Goal: Check status: Check status

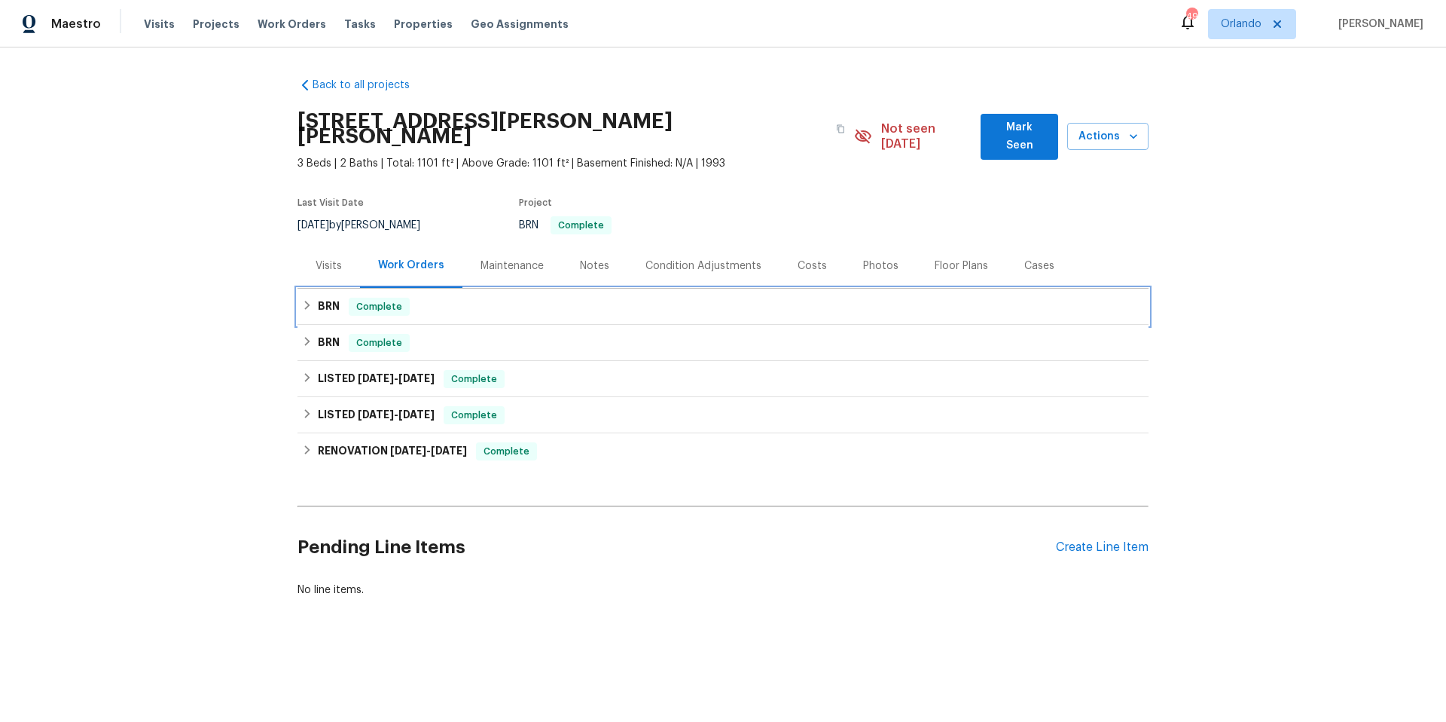
click at [434, 298] on div "BRN Complete" at bounding box center [723, 307] width 842 height 18
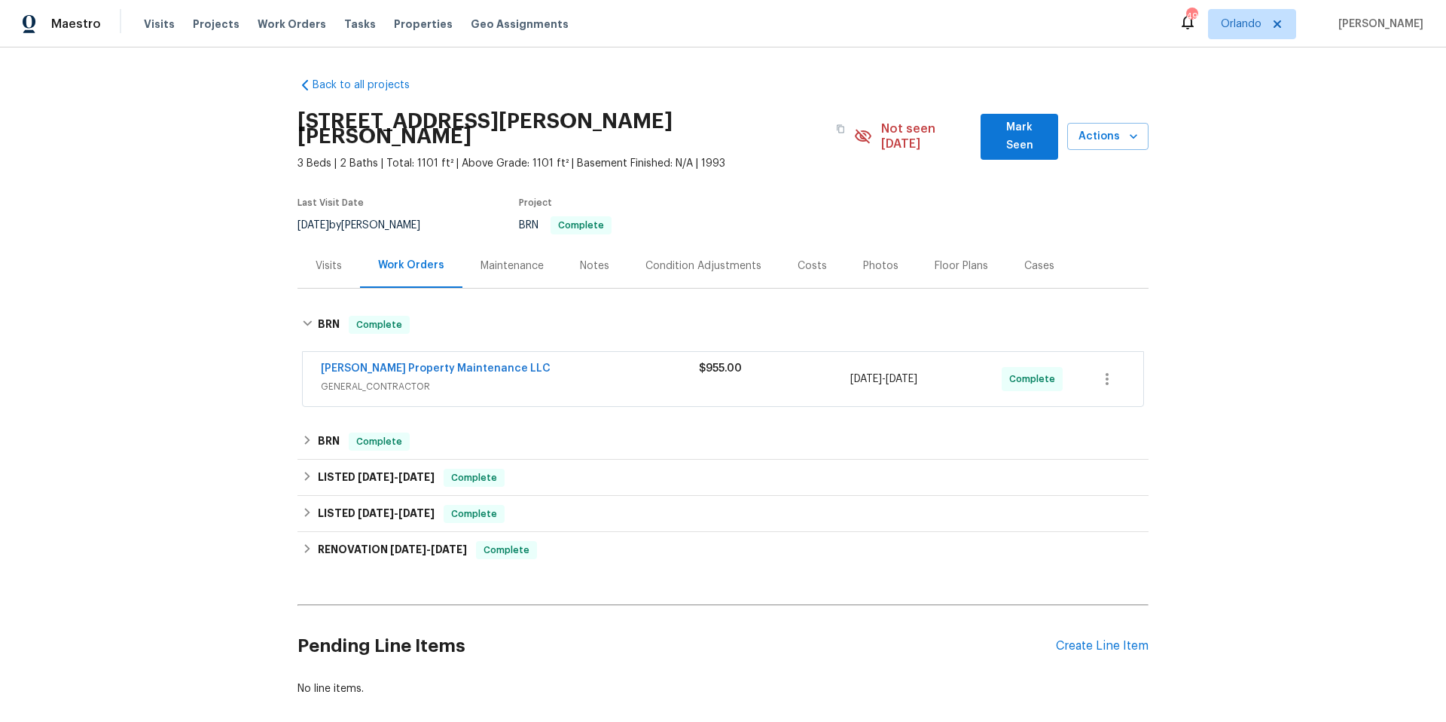
click at [580, 258] on div "Notes" at bounding box center [594, 265] width 29 height 15
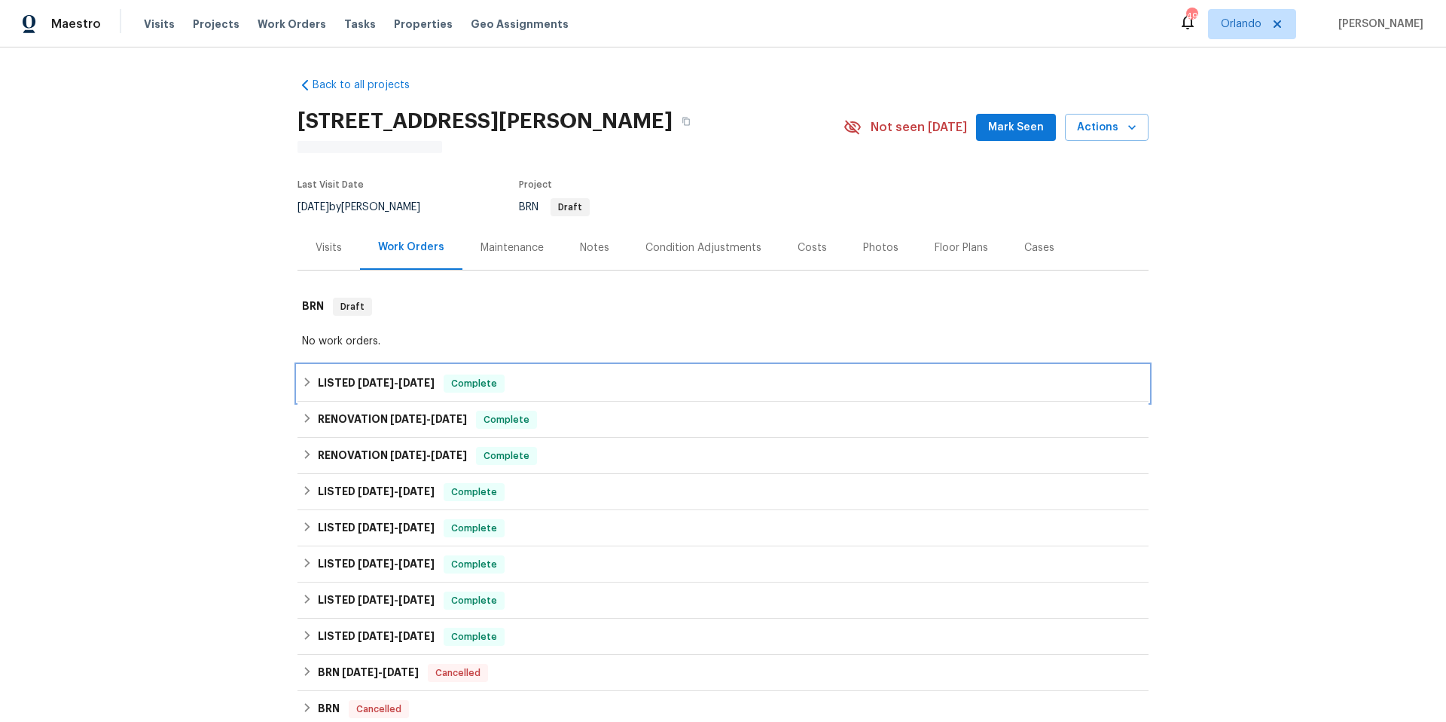
click at [586, 386] on div "LISTED 8/5/25 - 8/8/25 Complete" at bounding box center [723, 383] width 842 height 18
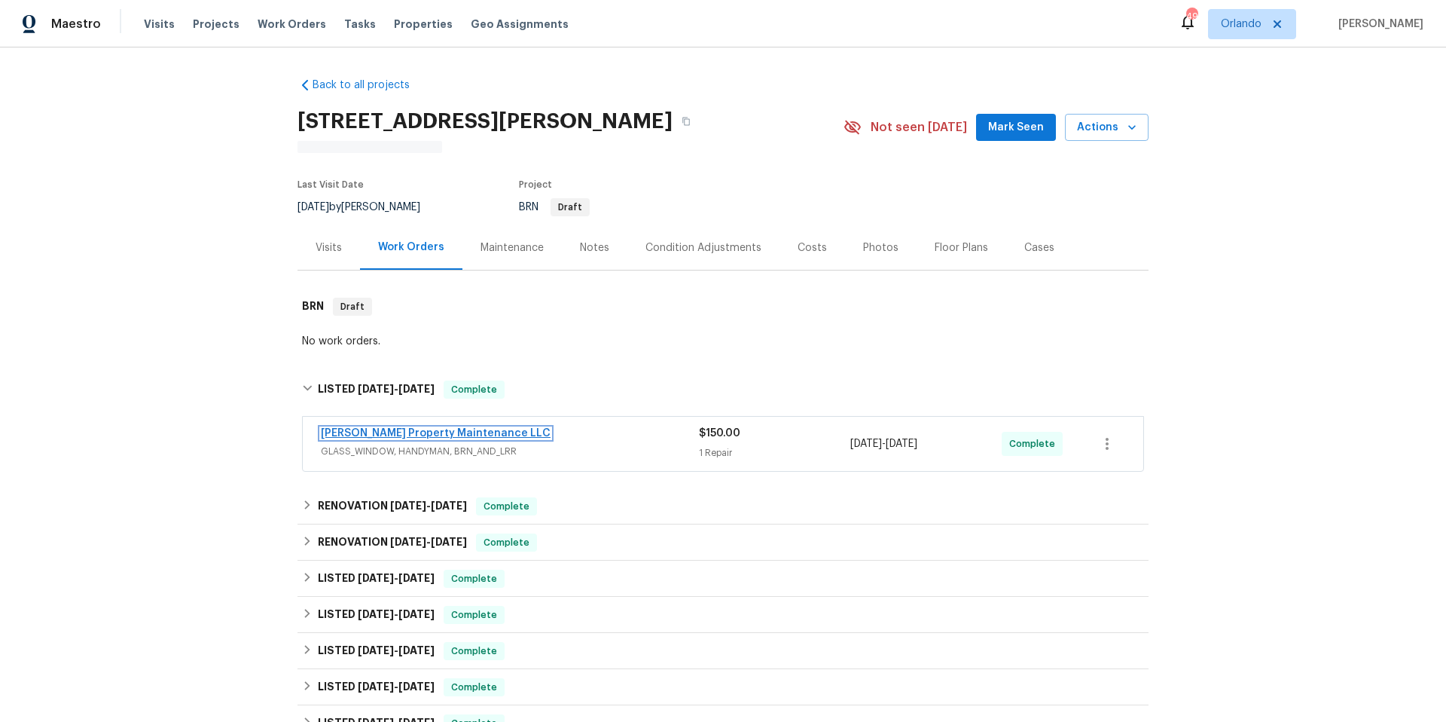
click at [431, 433] on link "Glen Property Maintenance LLC" at bounding box center [436, 433] width 230 height 11
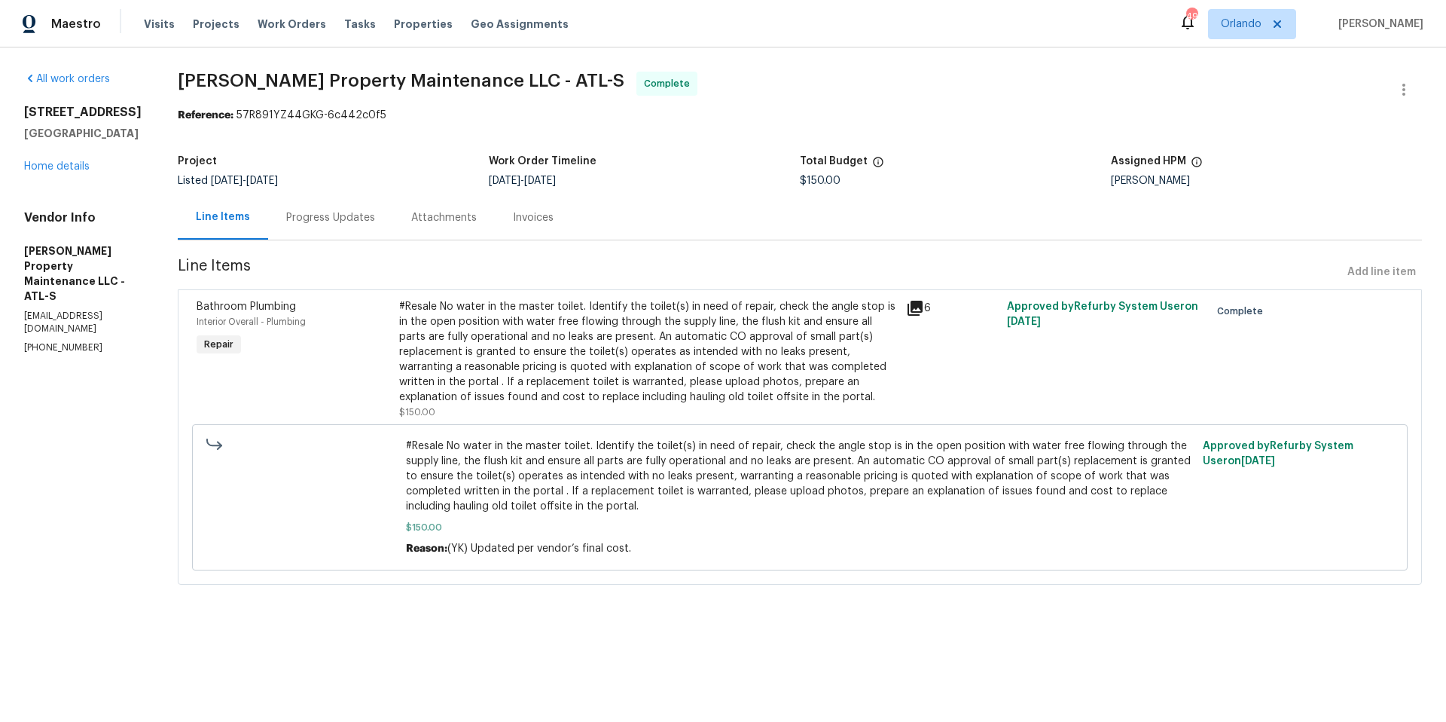
click at [340, 221] on div "Progress Updates" at bounding box center [330, 217] width 89 height 15
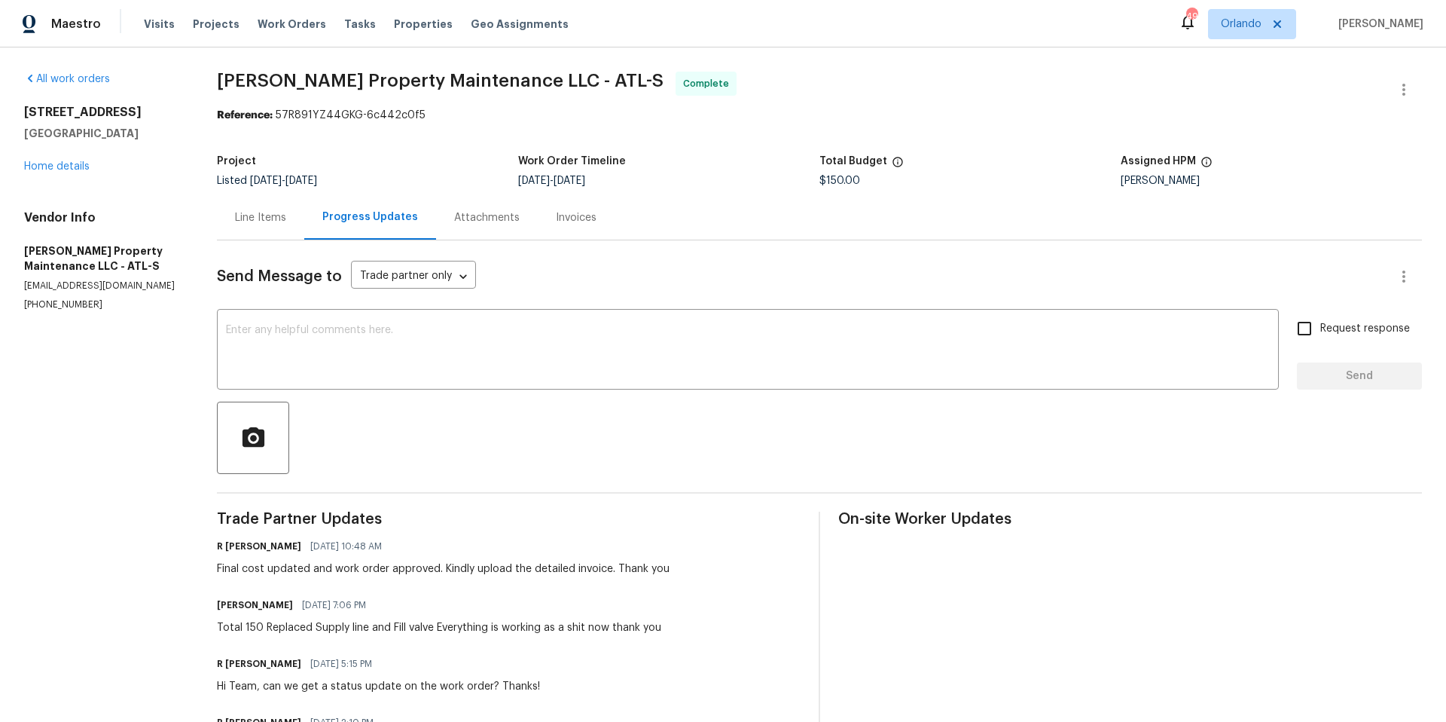
click at [568, 216] on div "Invoices" at bounding box center [576, 217] width 41 height 15
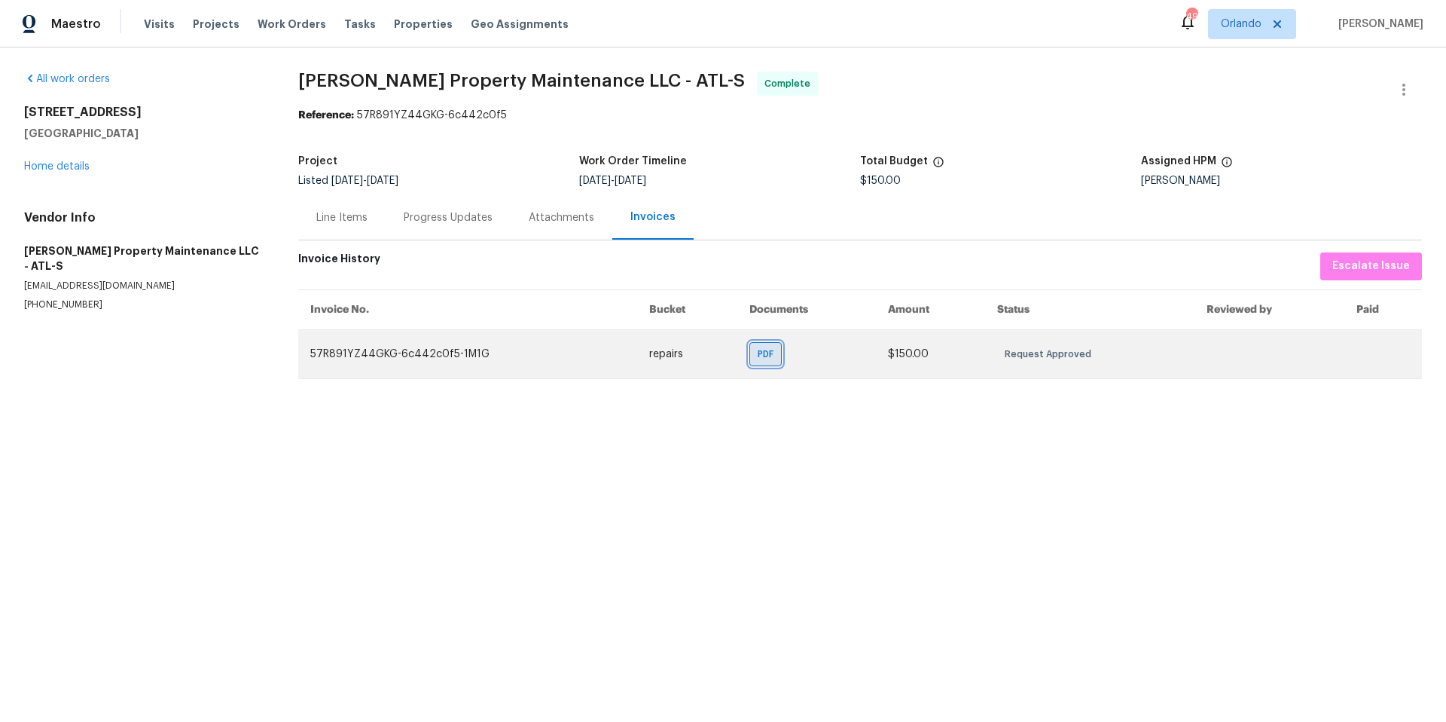
click at [761, 359] on span "PDF" at bounding box center [769, 353] width 22 height 15
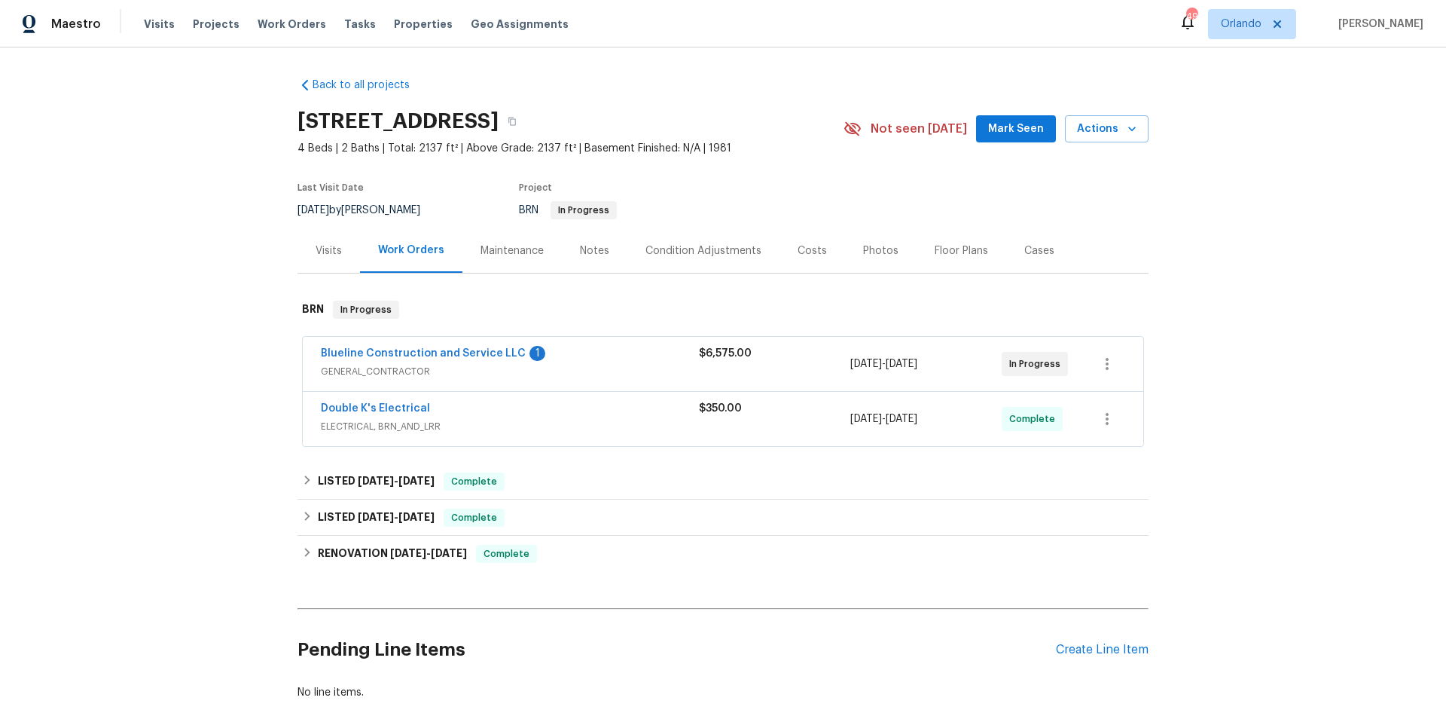
click at [570, 368] on span "GENERAL_CONTRACTOR" at bounding box center [510, 371] width 378 height 15
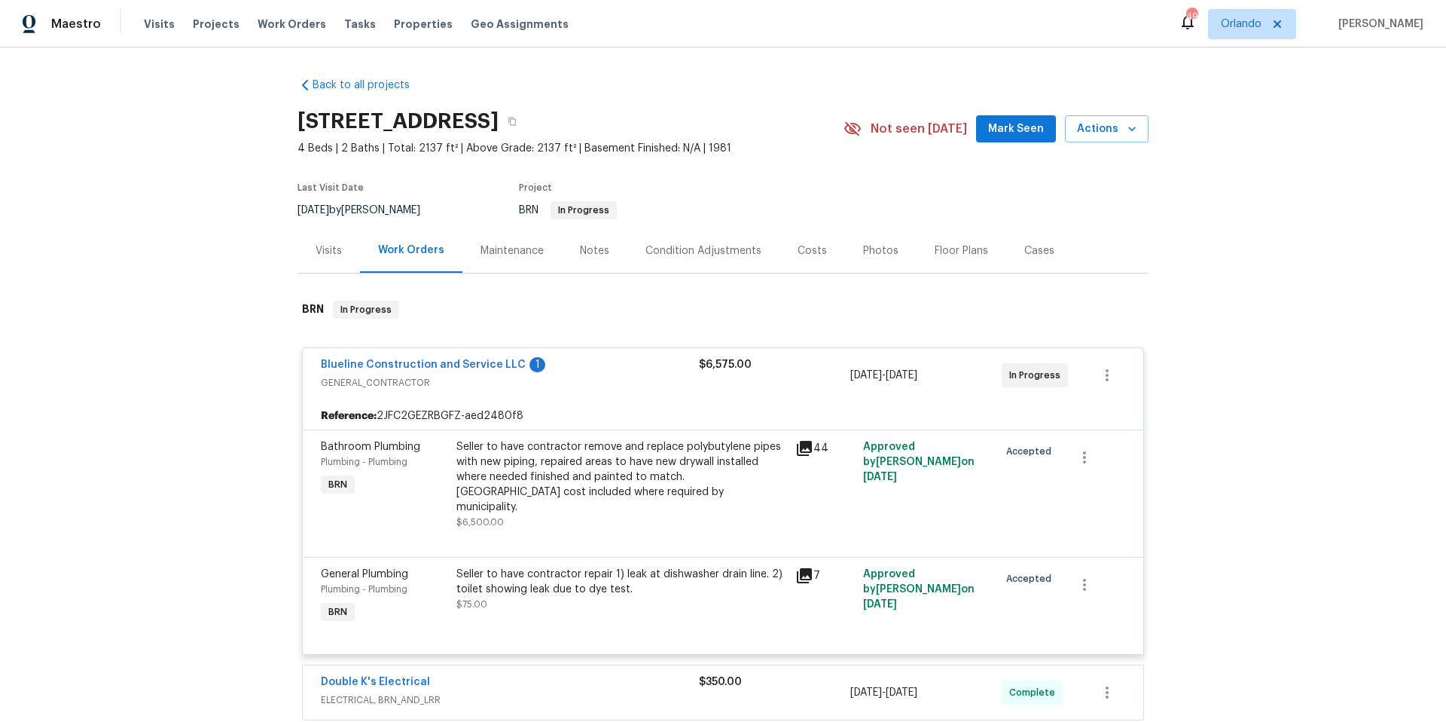
click at [570, 368] on div "Blueline Construction and Service LLC 1" at bounding box center [510, 366] width 378 height 18
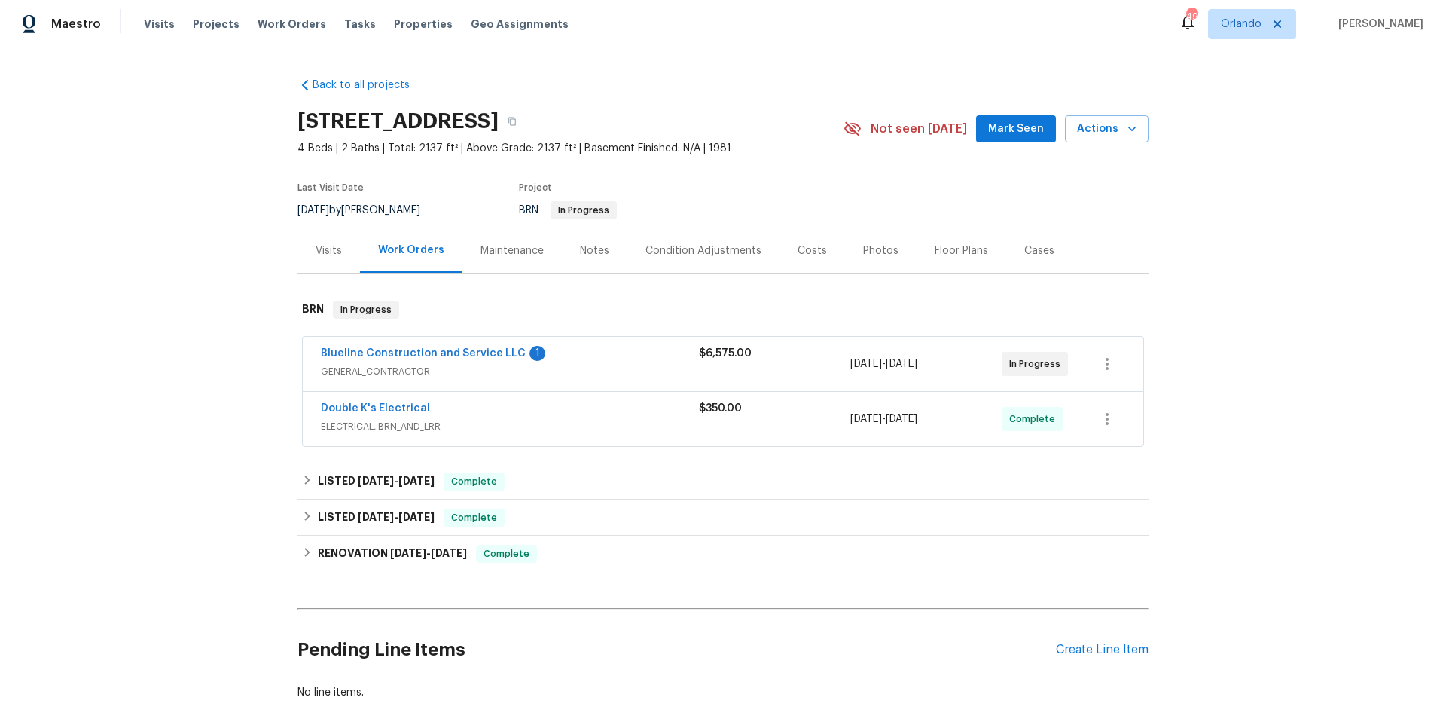
click at [498, 247] on div "Maintenance" at bounding box center [512, 250] width 63 height 15
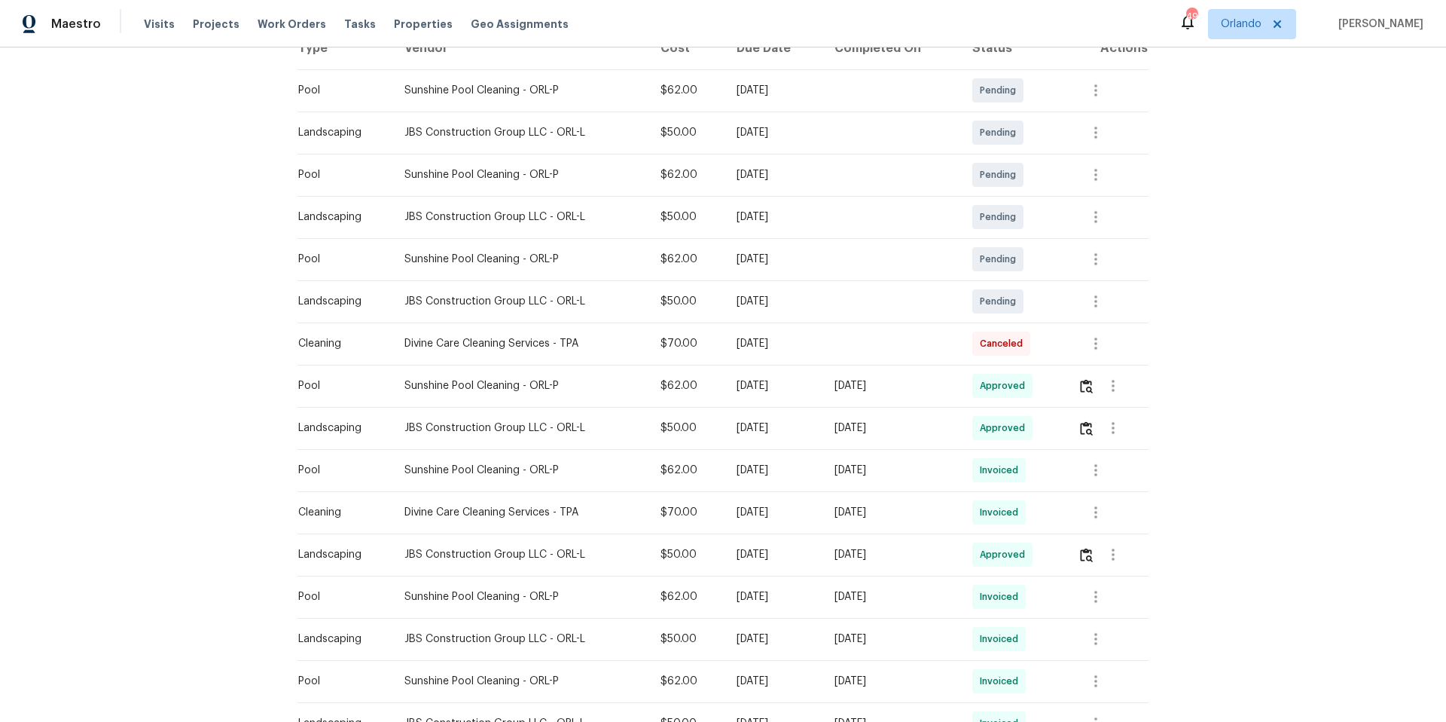
scroll to position [263, 0]
